Goal: Task Accomplishment & Management: Manage account settings

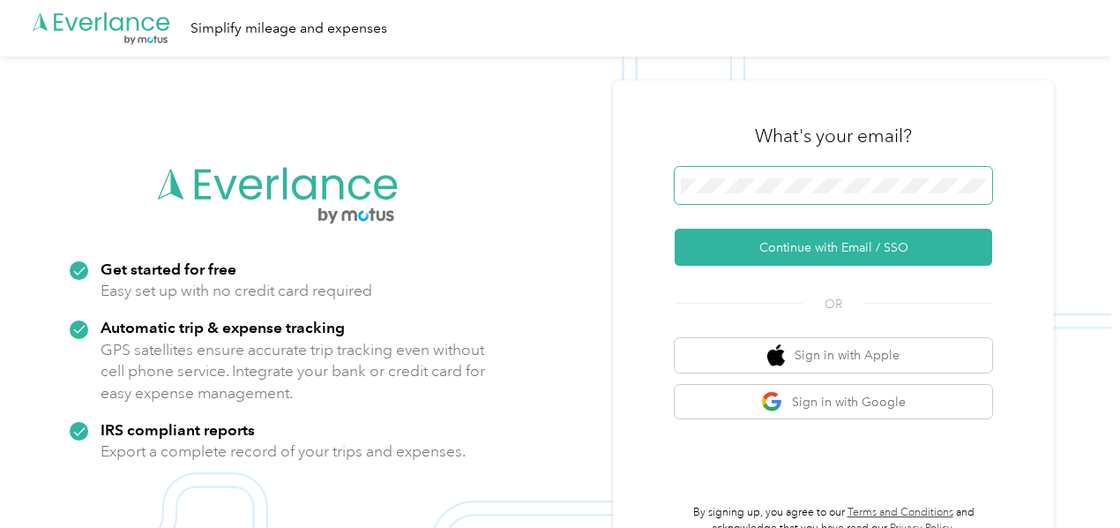
click at [803, 176] on span at bounding box center [834, 185] width 318 height 37
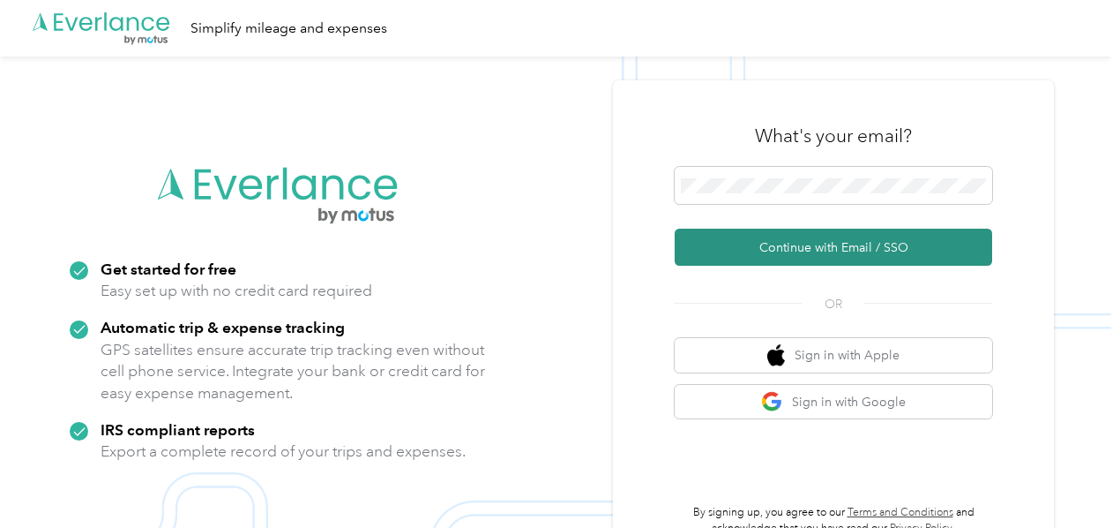
click at [820, 246] on button "Continue with Email / SSO" at bounding box center [834, 246] width 318 height 37
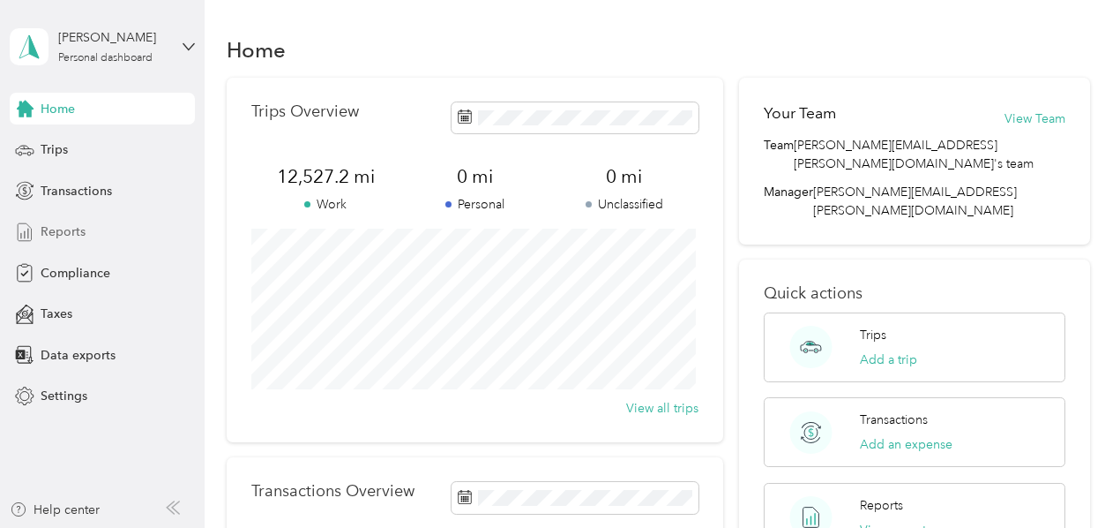
click at [71, 234] on span "Reports" at bounding box center [63, 231] width 45 height 19
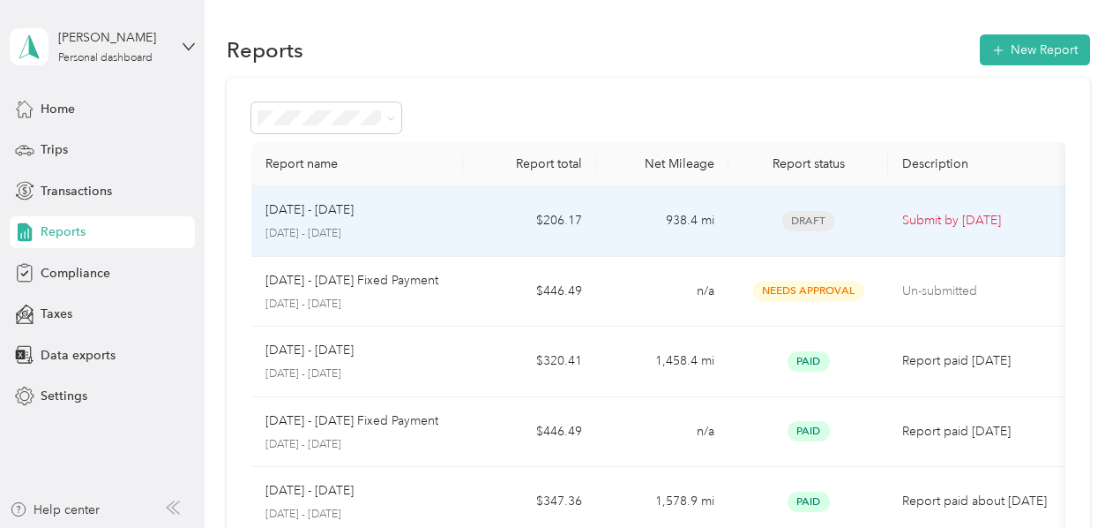
click at [815, 221] on span "Draft" at bounding box center [809, 221] width 53 height 20
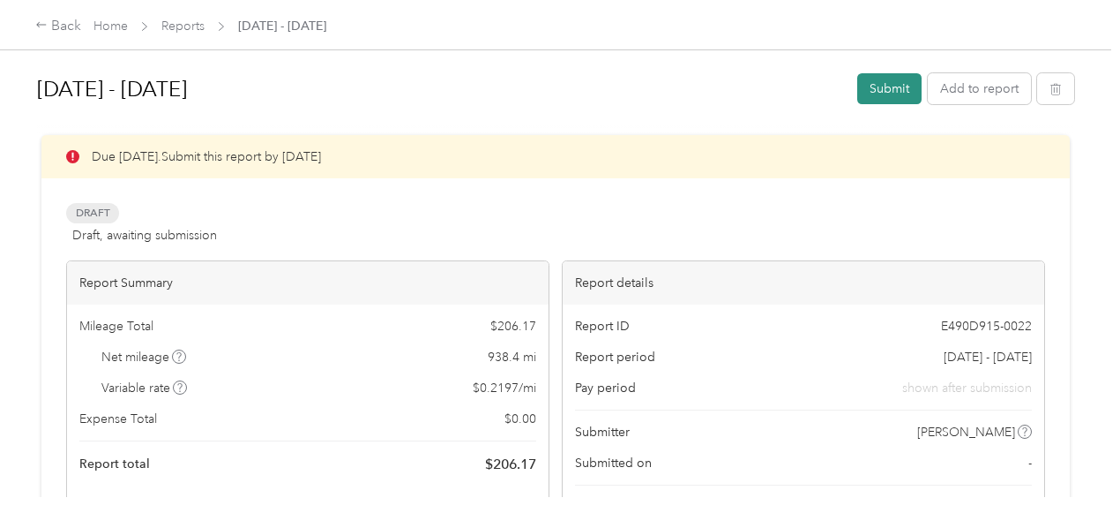
click at [880, 86] on button "Submit" at bounding box center [889, 88] width 64 height 31
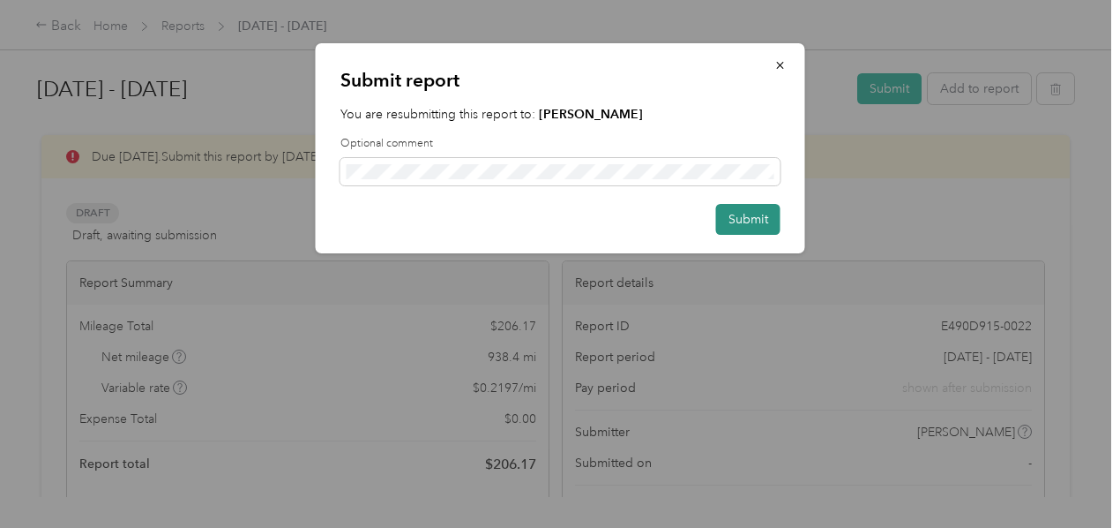
click at [734, 222] on button "Submit" at bounding box center [748, 219] width 64 height 31
